Goal: Communication & Community: Answer question/provide support

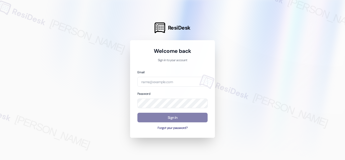
type input "[EMAIL_ADDRESS][PERSON_NAME][DOMAIN_NAME]"
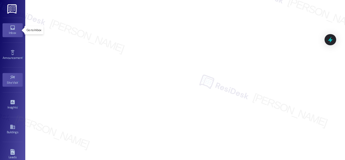
click at [14, 30] on icon at bounding box center [13, 28] width 6 height 6
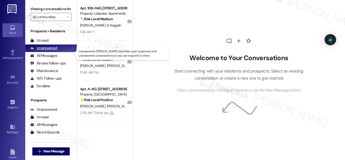
click at [43, 51] on div "Unanswered" at bounding box center [43, 47] width 27 height 5
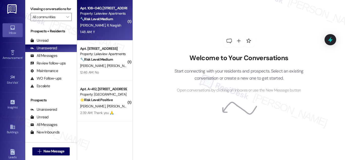
click at [100, 14] on div "Property: Lakeview Apartments" at bounding box center [103, 13] width 47 height 5
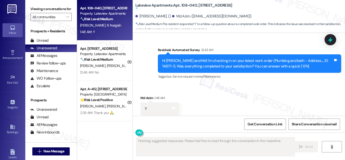
scroll to position [1077, 0]
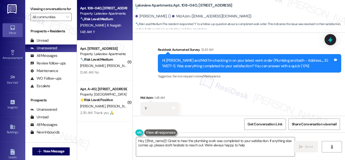
type textarea "Hey {{first_name}}! Great to hear the plumbing work was completed to your satis…"
click at [332, 40] on icon at bounding box center [330, 40] width 6 height 8
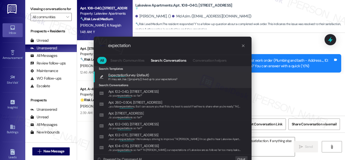
type input "expectation"
click at [130, 75] on span "Expectation Survey (default)" at bounding box center [128, 75] width 41 height 6
type textarea "If I may ask...has {{property}} lived up to your expectations?"
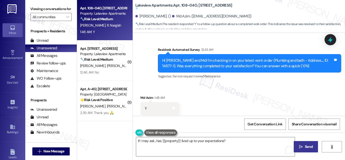
click at [307, 147] on span "Send" at bounding box center [309, 146] width 8 height 5
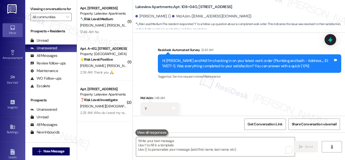
scroll to position [1099, 0]
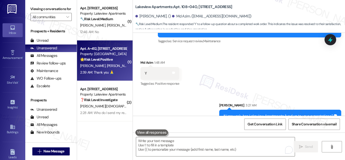
click at [88, 55] on div "Property: [GEOGRAPHIC_DATA]" at bounding box center [103, 53] width 47 height 5
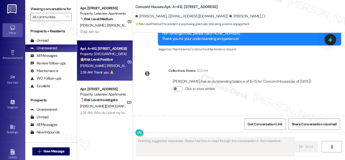
scroll to position [326, 0]
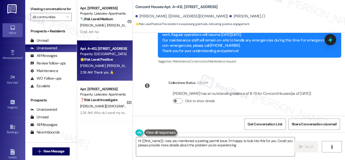
type textarea "Hi {{first_name}}, I see you mentioned a parking permit issue. I'm happy to loo…"
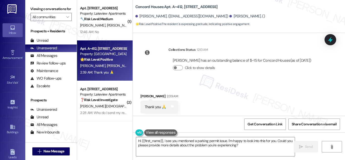
scroll to position [326, 0]
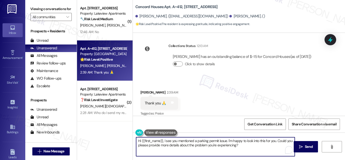
click at [253, 149] on textarea "Hi {{first_name}}, I see you mentioned a parking permit issue. I'm happy to loo…" at bounding box center [215, 146] width 159 height 19
click at [251, 144] on textarea "Hi {{first_name}}, I see you mentioned a parking permit issue. I'm happy to loo…" at bounding box center [215, 146] width 159 height 19
click at [253, 148] on textarea "Hi {{first_name}}, I see you mentioned a parking permit issue. I'm happy to loo…" at bounding box center [215, 146] width 159 height 19
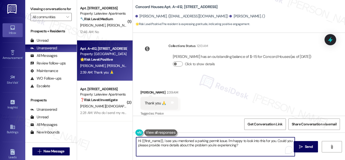
click at [256, 144] on textarea "Hi {{first_name}}, I see you mentioned a parking permit issue. I'm happy to loo…" at bounding box center [215, 146] width 159 height 19
drag, startPoint x: 345, startPoint y: 109, endPoint x: 338, endPoint y: 105, distance: 7.9
click at [343, 111] on div "Received via SMS Phung Ho 2:39 AM Thank you 🙏 Tags and notes Tagged as: Praise …" at bounding box center [239, 99] width 212 height 43
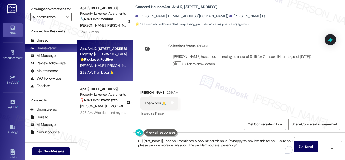
click at [259, 146] on textarea "Hi {{first_name}}, I see you mentioned a parking permit issue. I'm happy to loo…" at bounding box center [215, 146] width 159 height 19
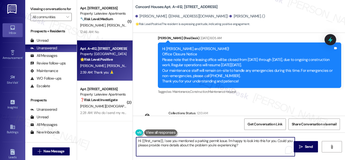
scroll to position [250, 0]
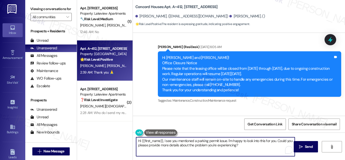
click at [176, 55] on div "Hi Yenmy and Phung! Office Closure Notice Please note that the leasing office w…" at bounding box center [247, 74] width 171 height 38
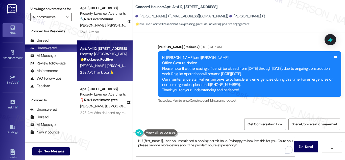
click at [299, 62] on div "Hi Yenmy and Phung! Office Closure Notice Please note that the leasing office w…" at bounding box center [247, 74] width 171 height 38
click at [183, 66] on div "Hi Yenmy and Phung! Office Closure Notice Please note that the leasing office w…" at bounding box center [247, 74] width 171 height 38
click at [281, 81] on div "Hi Yenmy and Phung! Office Closure Notice Please note that the leasing office w…" at bounding box center [247, 74] width 171 height 38
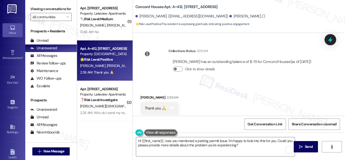
scroll to position [326, 0]
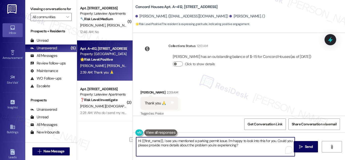
drag, startPoint x: 244, startPoint y: 144, endPoint x: 129, endPoint y: 144, distance: 114.7
click at [129, 144] on div "( 1 ) Apt. 102~24H, 4 East 107th Street Property: Lakeview Apartments 🔧 Risk Le…" at bounding box center [211, 80] width 268 height 160
click at [246, 146] on textarea "Hi {{first_name}}, I see you mentioned a parking permit issue. I'm happy to loo…" at bounding box center [215, 146] width 159 height 19
drag, startPoint x: 236, startPoint y: 144, endPoint x: 113, endPoint y: 139, distance: 122.9
click at [123, 139] on div "( 1 ) Apt. 102~24H, 4 East 107th Street Property: Lakeview Apartments 🔧 Risk Le…" at bounding box center [211, 80] width 268 height 160
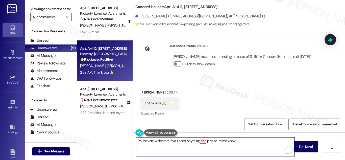
click at [202, 140] on textarea "You're very welcome! If you need anything else please let me know." at bounding box center [215, 146] width 159 height 19
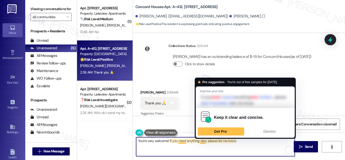
click at [202, 140] on textarea "You're very welcome! If you need anything else, please let me know." at bounding box center [215, 146] width 159 height 19
click at [183, 138] on textarea "You're very welcome! If you need anything else, please let me know." at bounding box center [215, 146] width 159 height 19
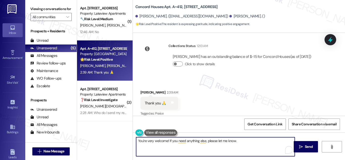
click at [216, 149] on textarea "You're very welcome! If you need anything else, please let me know." at bounding box center [215, 146] width 159 height 19
drag, startPoint x: 216, startPoint y: 149, endPoint x: 222, endPoint y: 149, distance: 5.6
click at [216, 149] on textarea "You're very welcome! If you need anything else, please let me know." at bounding box center [215, 146] width 159 height 19
click at [243, 140] on textarea "You're very welcome! If you need anything else, please let me know." at bounding box center [215, 146] width 159 height 19
click at [245, 141] on textarea "You're very welcome! If you need anything else, please let me know." at bounding box center [215, 146] width 159 height 19
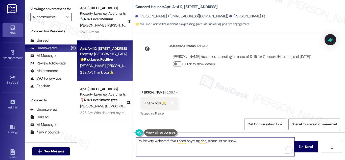
click at [245, 141] on textarea "You're very welcome! If you need anything else, please let me know." at bounding box center [215, 146] width 159 height 19
click at [261, 147] on textarea "You're very welcome! If you need anything else, please let me know." at bounding box center [215, 146] width 159 height 19
click at [262, 142] on textarea "You're very welcome! If you need anything else, please let me know." at bounding box center [215, 146] width 159 height 19
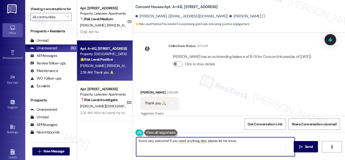
click at [262, 142] on textarea "You're very welcome! If you need anything else, please let me know." at bounding box center [215, 146] width 159 height 19
click at [265, 141] on textarea "You're very welcome! If you need anything else, please let me know." at bounding box center [215, 146] width 159 height 19
click at [245, 139] on textarea "You're very welcome! If you need anything else, please let me know." at bounding box center [215, 146] width 159 height 19
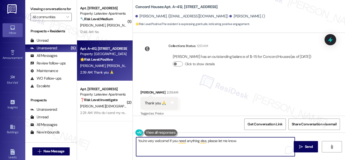
click at [256, 145] on textarea "You're very welcome! If you need anything else, please let me know." at bounding box center [215, 146] width 159 height 19
click at [249, 141] on textarea "You're very welcome! If you need anything else, please let me know." at bounding box center [215, 146] width 159 height 19
type textarea "You're very welcome! If you need anything else, please let me know."
click at [306, 145] on span "Send" at bounding box center [309, 146] width 8 height 5
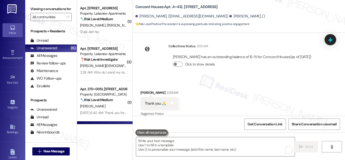
scroll to position [360, 0]
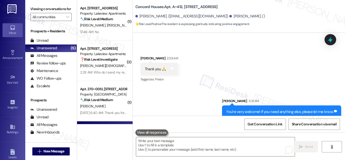
click at [163, 95] on div "Sent via SMS Sarah 3:31 AM You're very welcome! If you need anything else, plea…" at bounding box center [239, 104] width 212 height 35
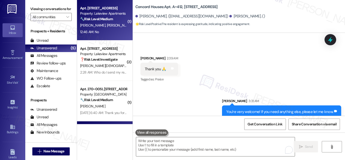
click at [105, 17] on strong "🔧 Risk Level: Medium" at bounding box center [96, 19] width 33 height 5
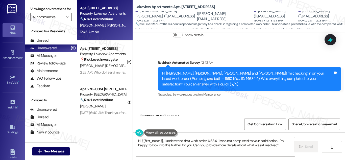
scroll to position [529, 0]
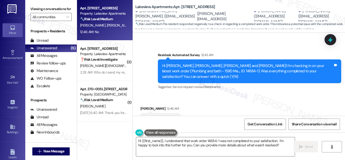
click at [255, 94] on div "Received via SMS David Bolton 12:46 AM No Tags and notes Tagged as: Negative re…" at bounding box center [239, 115] width 212 height 43
click at [234, 94] on div "Received via SMS David Bolton 12:46 AM No Tags and notes Tagged as: Negative re…" at bounding box center [239, 115] width 212 height 43
click at [272, 94] on div "Received via SMS David Bolton 12:46 AM No Tags and notes Tagged as: Negative re…" at bounding box center [239, 115] width 212 height 43
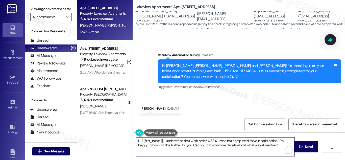
click at [278, 146] on textarea "Hi {{first_name}}, I understand that work order 14684-1 was not completed to yo…" at bounding box center [215, 146] width 159 height 19
click at [276, 146] on textarea "Hi {{first_name}}, I understand that work order 14684-1 was not completed to yo…" at bounding box center [215, 146] width 159 height 19
click at [274, 145] on textarea "Hi {{first_name}}, I understand that work order 14684-1 was not completed to yo…" at bounding box center [215, 146] width 159 height 19
drag, startPoint x: 274, startPoint y: 145, endPoint x: 163, endPoint y: 139, distance: 110.8
click at [163, 139] on textarea "Hi {{first_name}}, I understand that work order 14684-1 was not completed to yo…" at bounding box center [215, 146] width 159 height 19
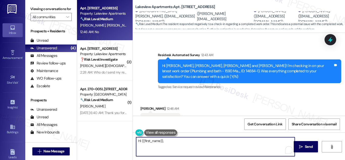
paste textarea "Thank you for your response, David. I see the work order was marked complete, b…"
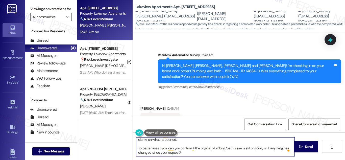
scroll to position [0, 0]
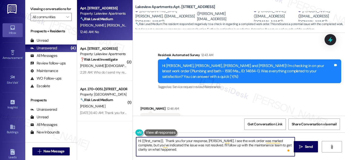
click at [192, 143] on textarea "Hi {{first_name}}, Thank you for your response, David. I see the work order was…" at bounding box center [215, 146] width 159 height 19
click at [173, 145] on textarea "Hi {{first_name}}, Thank you for your response, David. I see the work order was…" at bounding box center [215, 146] width 159 height 19
click at [240, 143] on textarea "Hi {{first_name}}, Thank you for your response, David. I see the work order was…" at bounding box center [215, 146] width 159 height 19
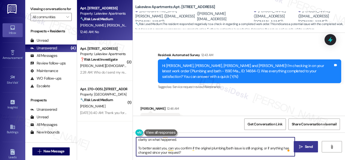
type textarea "Hi {{first_name}}, Thank you for your response, David. I see the work order was…"
click at [310, 147] on span "Send" at bounding box center [309, 146] width 8 height 5
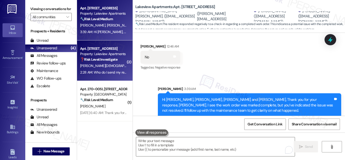
click at [103, 50] on div "Apt. [STREET_ADDRESS]" at bounding box center [103, 48] width 47 height 5
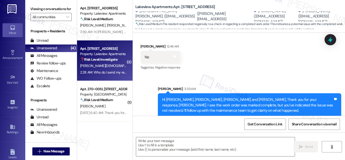
type textarea "Fetching suggested responses. Please feel free to read through the conversation…"
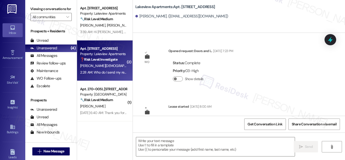
scroll to position [5209, 0]
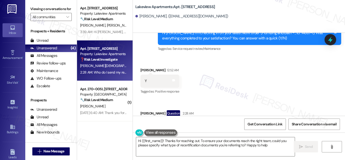
type textarea "Hi {{first_name}}! Thanks for reaching out. To ensure your documents reach the …"
click at [274, 146] on textarea "Hi {{first_name}}! Thanks for reaching out. To ensure your documents reach the …" at bounding box center [215, 146] width 159 height 19
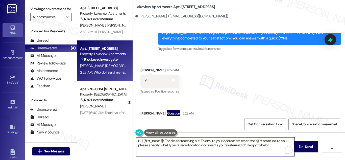
click at [274, 146] on textarea "Hi {{first_name}}! Thanks for reaching out. To ensure your documents reach the …" at bounding box center [215, 146] width 159 height 19
click at [272, 146] on textarea "Hi {{first_name}}! Thanks for reaching out. To ensure your documents reach the …" at bounding box center [215, 146] width 159 height 19
click at [206, 122] on div "Who do I send my recertification documents to" at bounding box center [183, 124] width 77 height 5
click at [207, 122] on div "Who do I send my recertification documents to" at bounding box center [183, 124] width 77 height 5
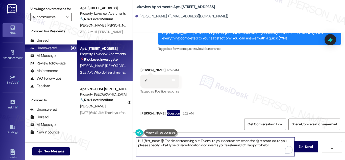
click at [207, 122] on div "Who do I send my recertification documents to" at bounding box center [183, 124] width 77 height 5
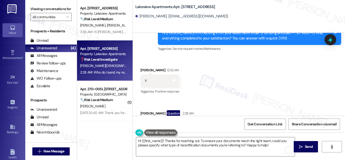
click at [207, 122] on div "Who do I send my recertification documents to" at bounding box center [183, 124] width 77 height 5
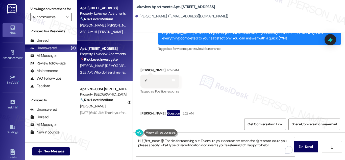
click at [106, 22] on div "D. Bolton J. Greene D. Greene J. Greene" at bounding box center [104, 25] width 48 height 6
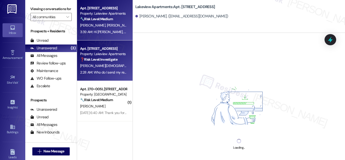
click at [103, 48] on div "Apt. [STREET_ADDRESS]" at bounding box center [103, 48] width 47 height 5
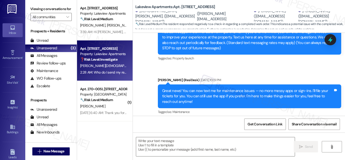
scroll to position [200, 0]
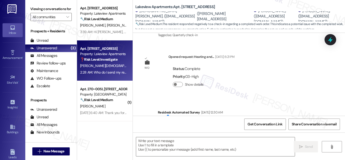
type textarea "Fetching suggested responses. Please feel free to read through the conversation…"
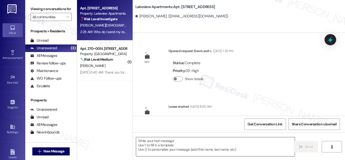
scroll to position [5209, 0]
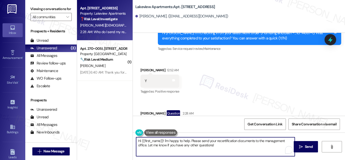
click at [232, 145] on textarea "Hi {{first_name}}! I'm happy to help. Please send your recertification document…" at bounding box center [215, 146] width 159 height 19
click at [235, 146] on textarea "Hi {{first_name}}! I'm happy to help. Please send your recertification document…" at bounding box center [215, 146] width 159 height 19
click at [219, 148] on textarea "Hi {{first_name}}! I'm happy to help. Please send your recertification document…" at bounding box center [215, 146] width 159 height 19
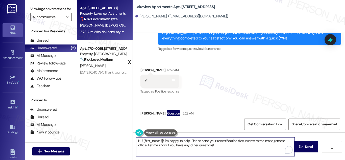
click at [199, 122] on div "Who do I send my recertification documents to" at bounding box center [183, 124] width 77 height 5
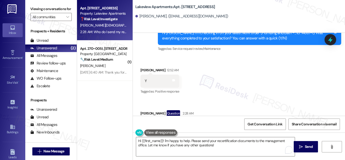
click at [199, 122] on div "Who do I send my recertification documents to" at bounding box center [183, 124] width 77 height 5
copy div "Who do I send my recertification documents to Tags and notes"
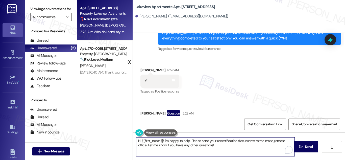
click at [229, 147] on textarea "Hi {{first_name}}! I'm happy to help. Please send your recertification document…" at bounding box center [215, 146] width 159 height 19
click at [233, 146] on textarea "Hi {{first_name}}! I'm happy to help. Please send your recertification document…" at bounding box center [215, 146] width 159 height 19
drag, startPoint x: 233, startPoint y: 146, endPoint x: 129, endPoint y: 141, distance: 104.2
click at [133, 139] on div "Lakeview Apartments: Apt. 102~16F, 4 East 107th Street Antonia Christian. (antc…" at bounding box center [239, 80] width 212 height 160
paste textarea "Thanks for reaching out. Let me confirm the correct recipient for your recertif…"
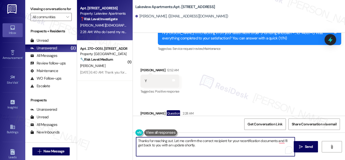
click at [200, 148] on textarea "Thanks for reaching out. Let me confirm the correct recipient for your recertif…" at bounding box center [215, 146] width 159 height 19
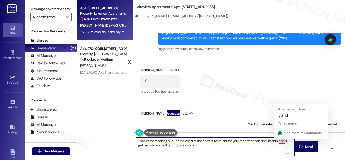
click at [282, 141] on textarea "Thanks for reaching out. Let me confirm the correct recipient for your recertif…" at bounding box center [215, 146] width 159 height 19
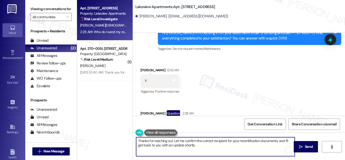
click at [138, 140] on textarea "Thanks for reaching out. Let me confirm the correct recipient for your recertif…" at bounding box center [215, 146] width 159 height 19
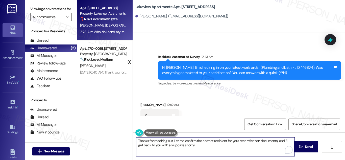
scroll to position [5158, 0]
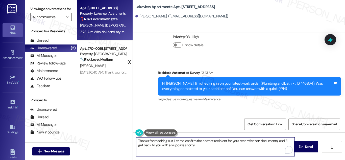
click at [205, 146] on textarea "Thanks for reaching out. Let me confirm the correct recipient for your recertif…" at bounding box center [215, 146] width 159 height 19
type textarea "Thanks for reaching out. Let me confirm the correct recipient for your recertif…"
click at [306, 146] on span "Send" at bounding box center [309, 146] width 8 height 5
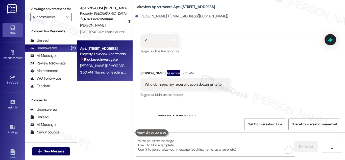
scroll to position [5249, 0]
click at [333, 40] on icon at bounding box center [330, 39] width 9 height 9
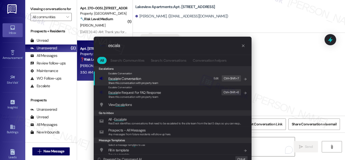
type input "escala"
click at [129, 73] on span "Escalate Conversation" at bounding box center [120, 73] width 24 height 3
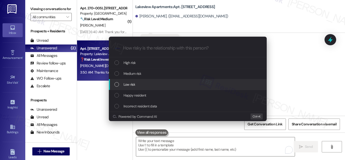
click at [122, 83] on div "Low risk" at bounding box center [188, 85] width 148 height 6
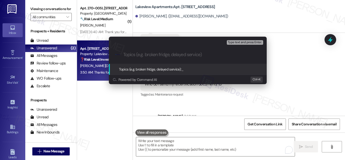
click at [169, 56] on input "Topics (e.g. broken fridge, delayed service)" at bounding box center [191, 54] width 137 height 5
paste input "Confirming Where to Send Recertification Documents"
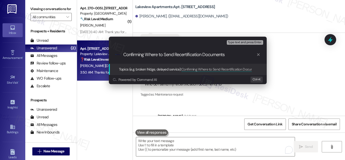
type input "Confirming Where to Send Recertification Documents"
click at [163, 68] on span "Topics (e.g. broken fridge, delayed service):" at bounding box center [150, 69] width 63 height 5
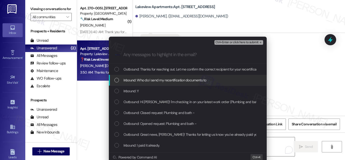
drag, startPoint x: 143, startPoint y: 78, endPoint x: 145, endPoint y: 77, distance: 3.0
click at [143, 78] on span "Inbound: Who do I send my recertification documents to" at bounding box center [165, 80] width 83 height 6
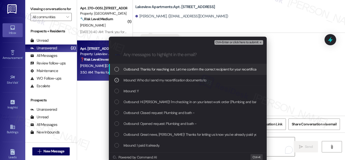
click at [148, 69] on span "Outbound: Thanks for reaching out. Let me confirm the correct recipient for you…" at bounding box center [236, 69] width 224 height 6
click at [245, 44] on button "Ctrl+Enter or click here to submit" at bounding box center [238, 42] width 49 height 5
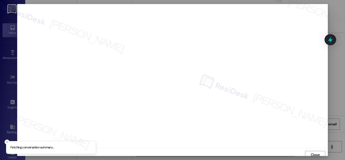
scroll to position [3, 0]
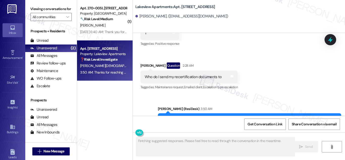
scroll to position [5257, 0]
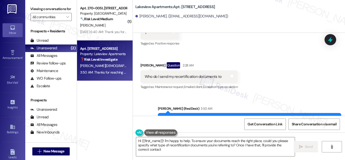
type textarea "Hi {{first_name}}! I'm happy to help. To ensure your documents reach the right …"
click at [41, 51] on div "Unanswered" at bounding box center [43, 47] width 27 height 5
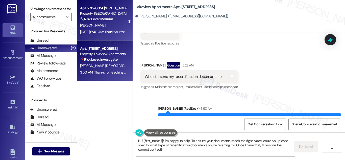
click at [97, 15] on div "Property: [GEOGRAPHIC_DATA]" at bounding box center [103, 13] width 47 height 5
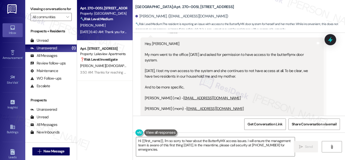
scroll to position [920, 0]
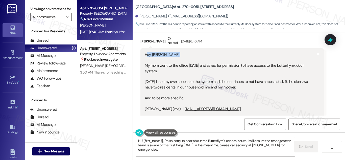
drag, startPoint x: 145, startPoint y: 44, endPoint x: 151, endPoint y: 46, distance: 6.7
click at [155, 52] on div "Hey, [PERSON_NAME] My mom went to the office [DATE] and asked for permission to…" at bounding box center [230, 92] width 171 height 81
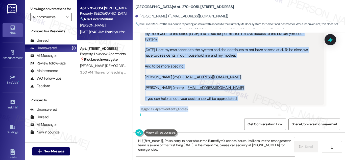
scroll to position [966, 0]
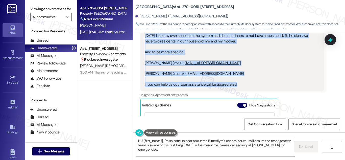
drag, startPoint x: 144, startPoint y: 44, endPoint x: 246, endPoint y: 76, distance: 106.4
click at [246, 76] on div "Hey, [PERSON_NAME] My mom went to the office [DATE] and asked for permission to…" at bounding box center [230, 46] width 171 height 81
copy div "Hey, [PERSON_NAME] My mom went to the office [DATE] and asked for permission to…"
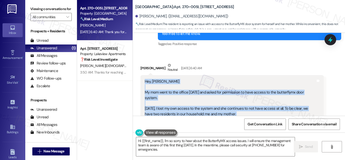
scroll to position [890, 0]
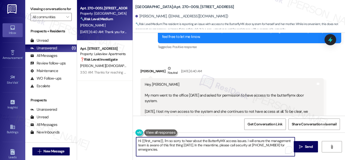
drag, startPoint x: 163, startPoint y: 139, endPoint x: 174, endPoint y: 159, distance: 22.7
click at [175, 153] on textarea "Hi {{first_name}}, I'm so sorry to hear about the ButterflyMX access issues. I …" at bounding box center [215, 146] width 159 height 19
paste textarea "Hi [PERSON_NAME]! Thanks for the details. I'm sorry to hear about the trouble w…"
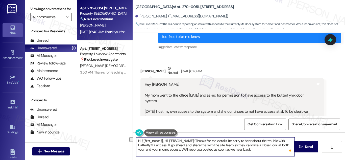
drag, startPoint x: 163, startPoint y: 140, endPoint x: 120, endPoint y: 134, distance: 42.9
click at [120, 134] on div "Apt. 270~005I, [STREET_ADDRESS] Property: [GEOGRAPHIC_DATA] 🔧 Risk Level: Mediu…" at bounding box center [211, 80] width 268 height 160
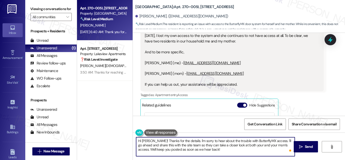
scroll to position [915, 0]
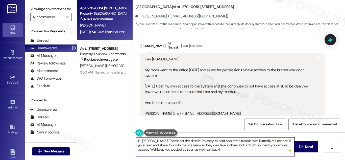
type textarea "Hi [PERSON_NAME]! Thanks for the details. I'm sorry to hear about the trouble w…"
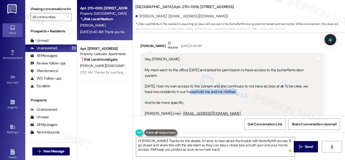
drag, startPoint x: 182, startPoint y: 79, endPoint x: 238, endPoint y: 85, distance: 56.1
click at [238, 85] on div "Hey, [PERSON_NAME] My mom went to the office [DATE] and asked for permission to…" at bounding box center [230, 97] width 171 height 81
click at [246, 85] on div "Hey, [PERSON_NAME] My mom went to the office [DATE] and asked for permission to…" at bounding box center [230, 97] width 171 height 81
drag, startPoint x: 244, startPoint y: 76, endPoint x: 250, endPoint y: 79, distance: 7.1
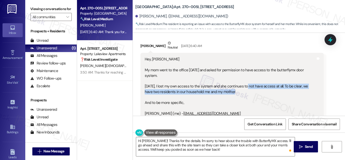
click at [250, 79] on div "Hey, [PERSON_NAME] My mom went to the office [DATE] and asked for permission to…" at bounding box center [230, 97] width 171 height 81
click at [237, 83] on div "Hey, [PERSON_NAME] My mom went to the office [DATE] and asked for permission to…" at bounding box center [230, 97] width 171 height 81
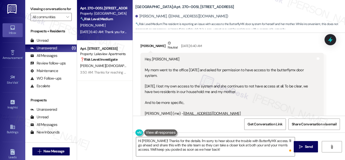
click at [230, 85] on div "Hey, [PERSON_NAME] My mom went to the office [DATE] and asked for permission to…" at bounding box center [230, 97] width 171 height 81
click at [209, 148] on textarea "Hi [PERSON_NAME]! Thanks for the details. I'm sorry to hear about the trouble w…" at bounding box center [215, 146] width 159 height 19
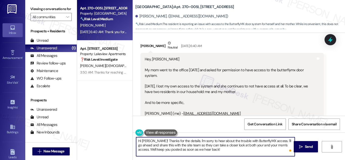
click at [208, 148] on textarea "Hi [PERSON_NAME]! Thanks for the details. I'm sorry to hear about the trouble w…" at bounding box center [215, 146] width 159 height 19
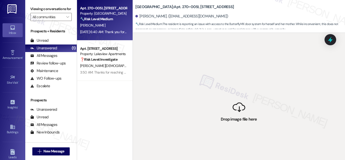
click at [110, 11] on div "Property: [GEOGRAPHIC_DATA]" at bounding box center [103, 13] width 47 height 5
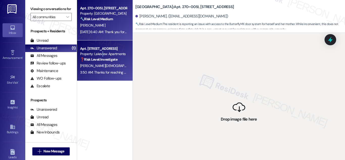
click at [102, 53] on div "Property: Lakeview Apartments" at bounding box center [103, 53] width 47 height 5
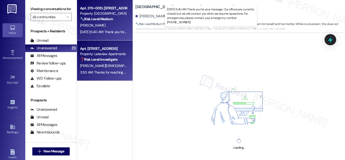
click at [107, 32] on div "[DATE] 6:40 AM: Thank you for your message. Our offices are currently closed, b…" at bounding box center [233, 32] width 307 height 5
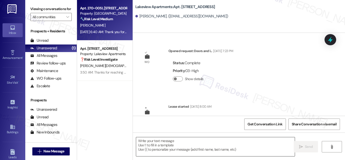
scroll to position [5376, 0]
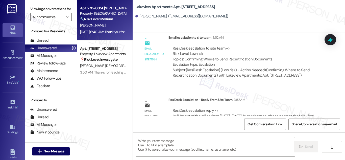
type textarea "Fetching suggested responses. Please feel free to read through the conversation…"
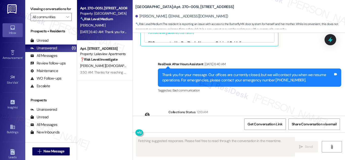
scroll to position [1113, 0]
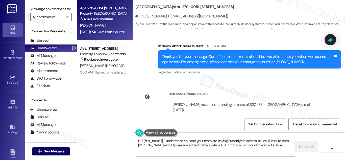
type textarea "Hi {{first_name}}, I understand you and your mom are having ButterflyMX access …"
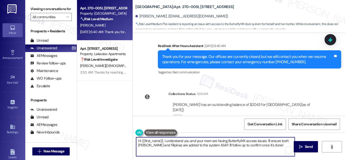
drag, startPoint x: 247, startPoint y: 148, endPoint x: 122, endPoint y: 138, distance: 124.6
click at [122, 138] on div "Apt. 270~005I, [STREET_ADDRESS] Property: [GEOGRAPHIC_DATA] 🔧 Risk Level: Mediu…" at bounding box center [211, 80] width 268 height 160
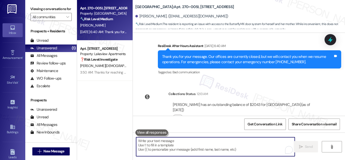
paste textarea "Hi [PERSON_NAME]! Thanks for the info and sorry to hear about the trouble with …"
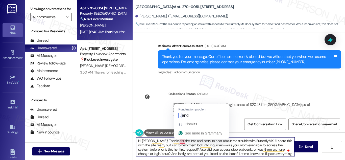
click at [180, 141] on textarea "Hi [PERSON_NAME]! Thanks for the info and sorry to hear about the trouble with …" at bounding box center [215, 146] width 159 height 19
type textarea "Hi [PERSON_NAME]! Thanks for the info, and sorry to hear about the trouble with…"
click at [190, 117] on div "Get Conversation Link Share Conversation via email" at bounding box center [239, 124] width 212 height 17
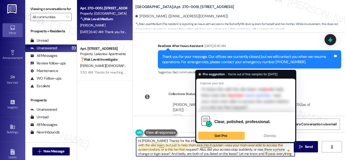
click at [201, 144] on textarea "Hi [PERSON_NAME]! Thanks for the info, and sorry to hear about the trouble with…" at bounding box center [215, 146] width 159 height 19
click at [166, 146] on textarea "Hi [PERSON_NAME]! Thanks for the info, and sorry to hear about the trouble with…" at bounding box center [215, 146] width 159 height 19
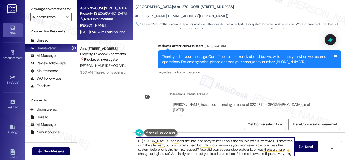
scroll to position [1, 0]
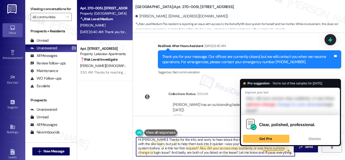
click at [189, 148] on textarea "Hi [PERSON_NAME]! Thanks for the info, and sorry to hear about the trouble with…" at bounding box center [215, 146] width 159 height 19
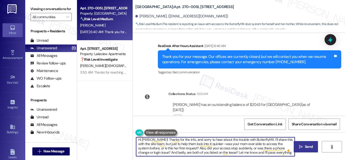
click at [309, 147] on span "Send" at bounding box center [309, 146] width 8 height 5
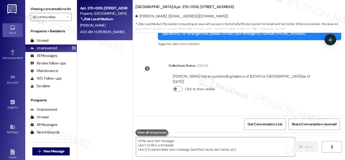
scroll to position [1165, 0]
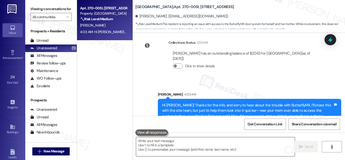
click at [258, 150] on textarea "To enrich screen reader interactions, please activate Accessibility in Grammarl…" at bounding box center [215, 146] width 159 height 19
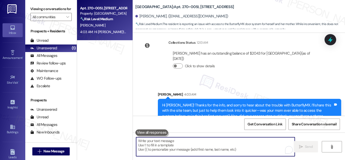
click at [258, 150] on textarea "To enrich screen reader interactions, please activate Accessibility in Grammarl…" at bounding box center [215, 146] width 159 height 19
drag, startPoint x: 251, startPoint y: 152, endPoint x: 188, endPoint y: 148, distance: 63.3
click at [186, 148] on textarea "To enrich screen reader interactions, please activate Accessibility in Grammarl…" at bounding box center [215, 146] width 159 height 19
click at [235, 146] on textarea "To enrich screen reader interactions, please activate Accessibility in Grammarl…" at bounding box center [215, 146] width 159 height 19
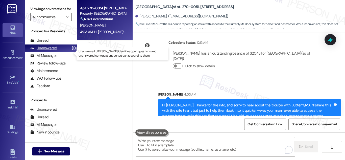
click at [54, 51] on div "Unanswered" at bounding box center [43, 47] width 27 height 5
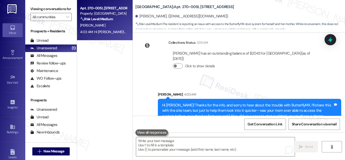
click at [113, 19] on strong "🔧 Risk Level: Medium" at bounding box center [96, 19] width 33 height 5
